Goal: Information Seeking & Learning: Find specific fact

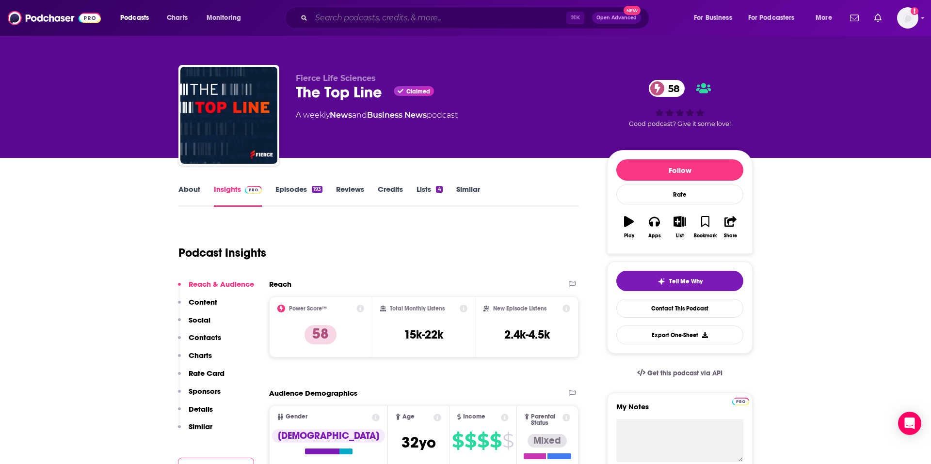
click at [488, 18] on input "Search podcasts, credits, & more..." at bounding box center [438, 18] width 255 height 16
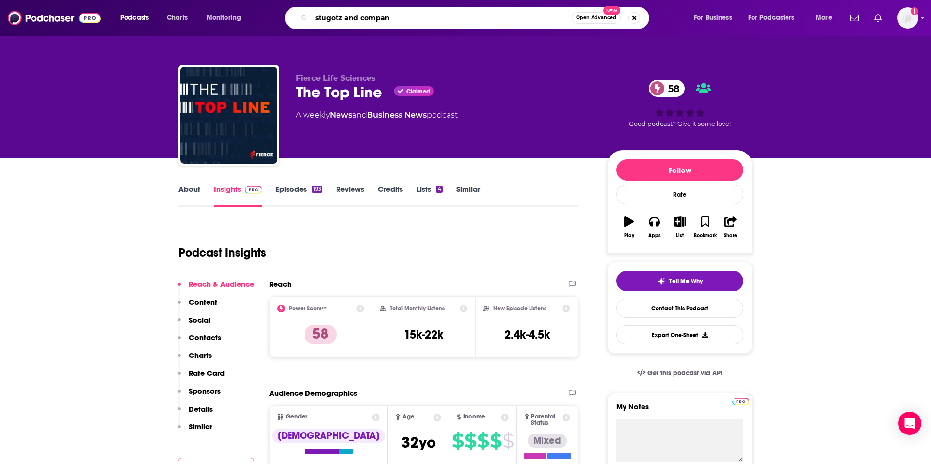
type input "stugotz and company"
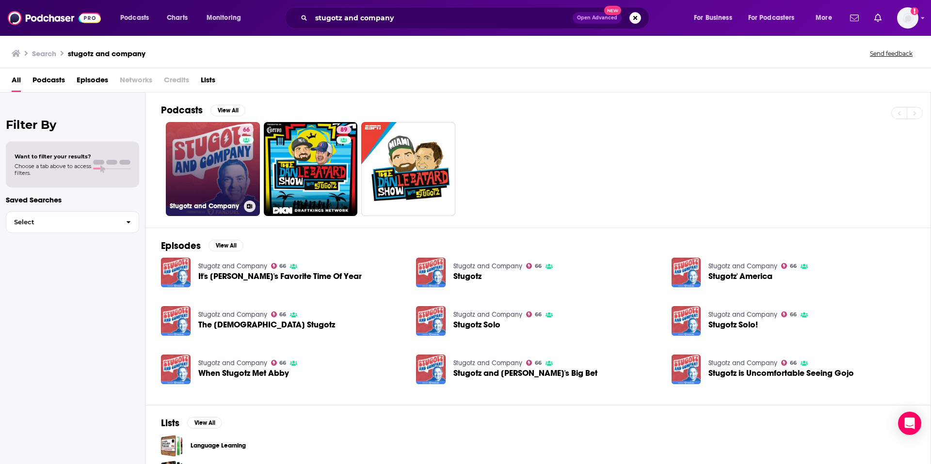
click at [223, 180] on link "66 Stugotz and Company" at bounding box center [213, 169] width 94 height 94
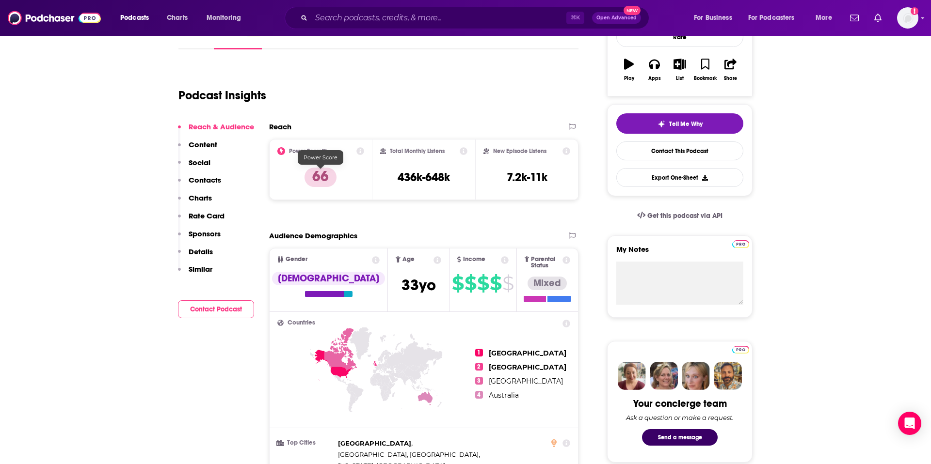
scroll to position [178, 0]
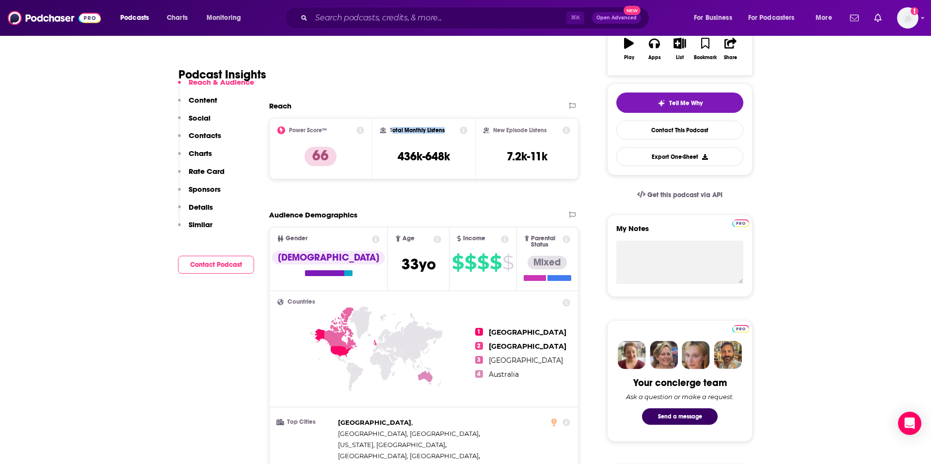
drag, startPoint x: 392, startPoint y: 131, endPoint x: 446, endPoint y: 131, distance: 53.3
click at [446, 131] on div "Total Monthly Listens" at bounding box center [424, 131] width 88 height 8
copy h2 "otal Monthly Listens"
drag, startPoint x: 395, startPoint y: 159, endPoint x: 462, endPoint y: 160, distance: 66.9
click at [462, 160] on div "Total Monthly Listens 436k-648k" at bounding box center [424, 149] width 88 height 45
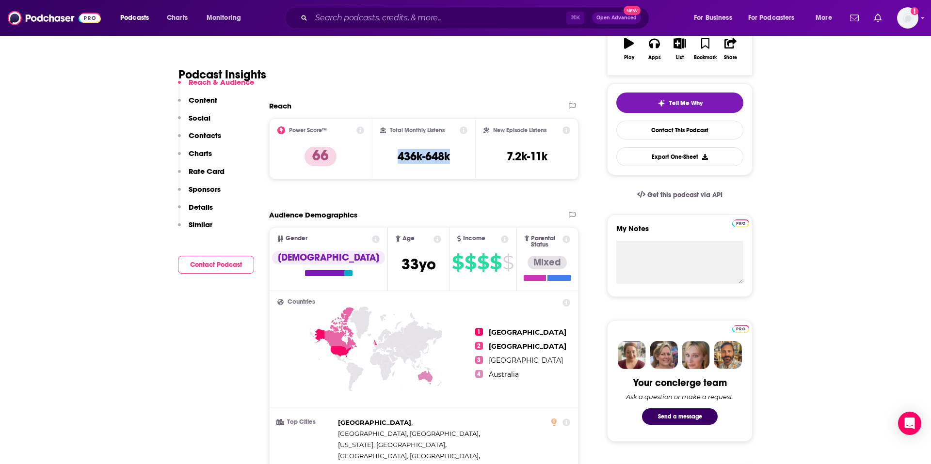
copy h3 "436k-648k"
drag, startPoint x: 494, startPoint y: 131, endPoint x: 549, endPoint y: 135, distance: 55.9
click at [549, 135] on div "New Episode Listens 7.2k-11k" at bounding box center [526, 149] width 87 height 45
copy h2 "New Episode Listens"
drag, startPoint x: 518, startPoint y: 158, endPoint x: 576, endPoint y: 160, distance: 58.7
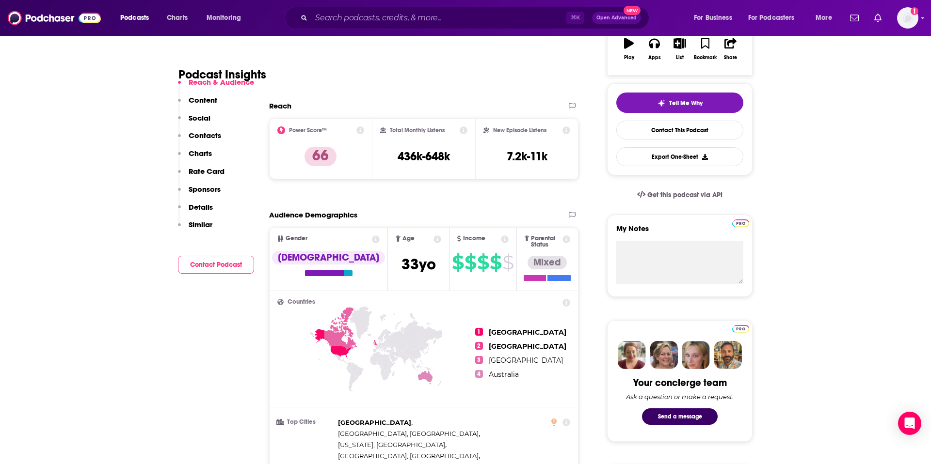
click at [576, 160] on div "New Episode Listens 7.2k-11k" at bounding box center [526, 148] width 103 height 61
drag, startPoint x: 553, startPoint y: 156, endPoint x: 495, endPoint y: 150, distance: 58.5
click at [495, 150] on div "New Episode Listens 7.2k-11k" at bounding box center [526, 149] width 87 height 45
copy h3 "7.2k-11k"
drag, startPoint x: 356, startPoint y: 262, endPoint x: 416, endPoint y: 261, distance: 59.6
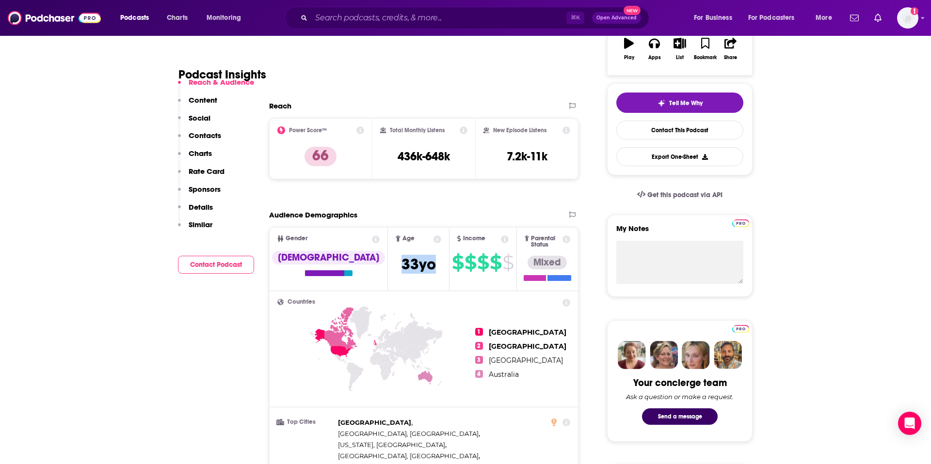
click at [416, 261] on span "Age [DEMOGRAPHIC_DATA] yo" at bounding box center [418, 259] width 61 height 63
copy span "[DEMOGRAPHIC_DATA]"
